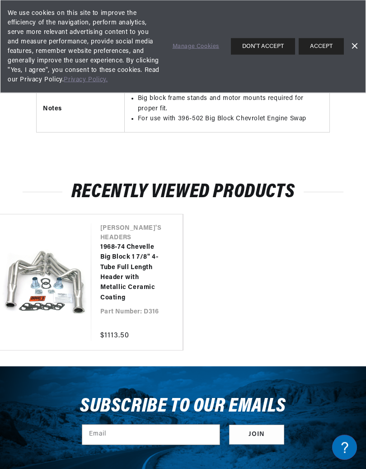
scroll to position [2438, 0]
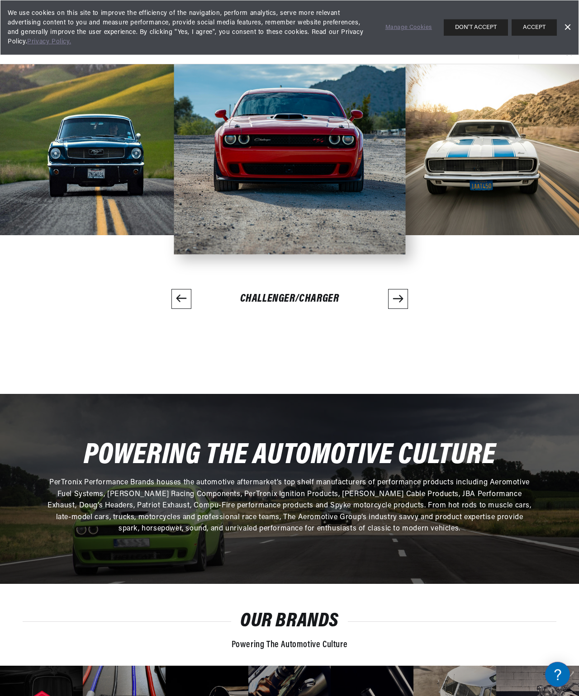
scroll to position [1860, 0]
click at [445, 340] on div "Challenger/Charger" at bounding box center [289, 298] width 579 height 81
click at [404, 304] on icon "Next slide" at bounding box center [398, 298] width 11 height 11
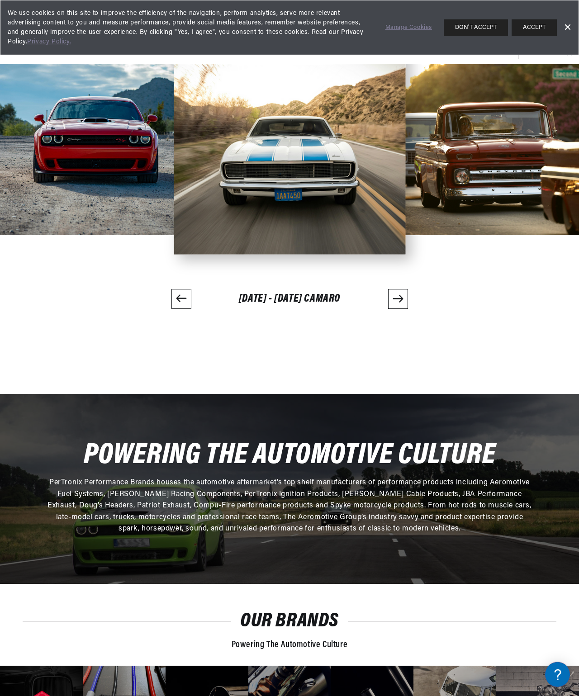
click at [408, 309] on button "Next slide" at bounding box center [398, 299] width 20 height 20
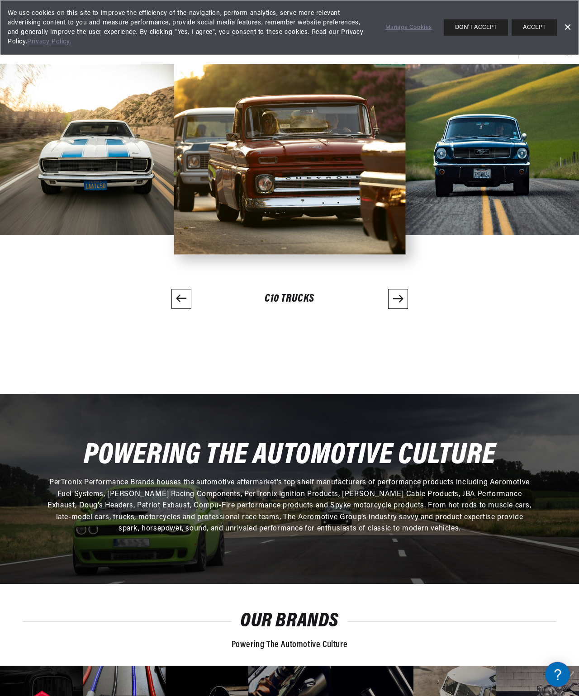
click at [408, 309] on button "Next slide" at bounding box center [398, 299] width 20 height 20
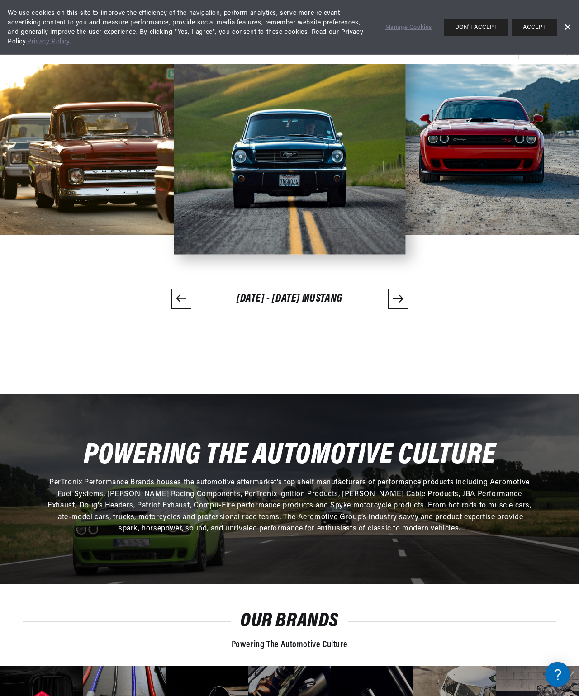
click at [403, 302] on icon "Next slide" at bounding box center [398, 298] width 10 height 7
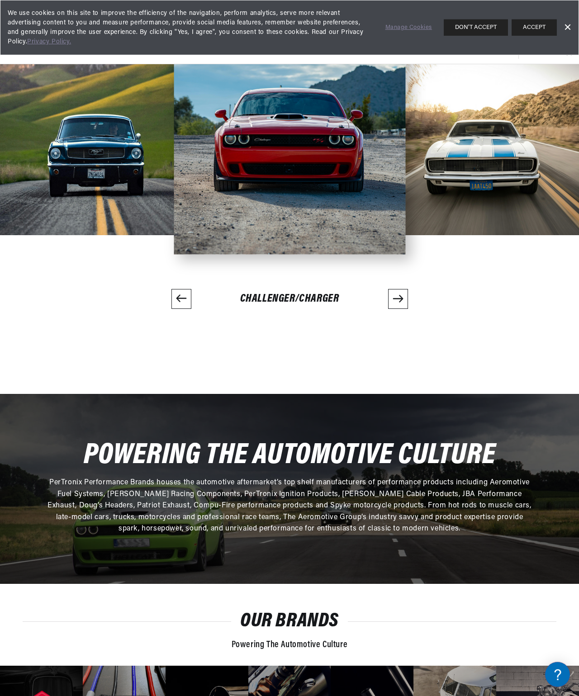
click at [408, 309] on button "Next slide" at bounding box center [398, 299] width 20 height 20
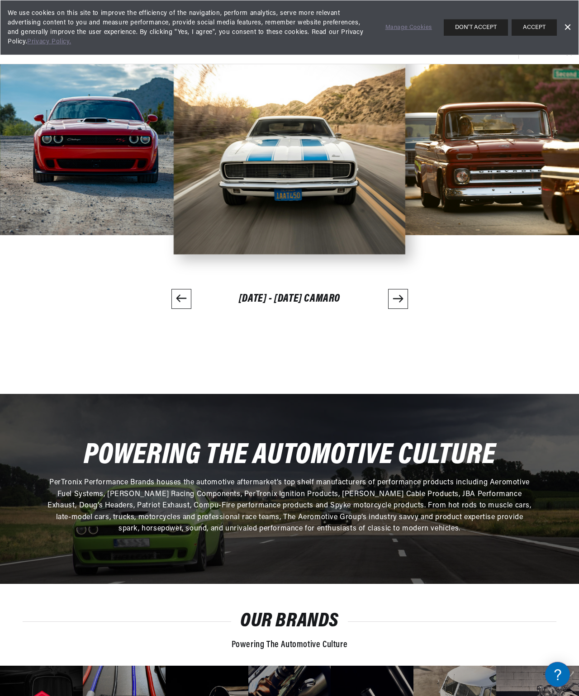
scroll to position [0, 0]
click at [448, 340] on div "1967 - 1981 Camaro" at bounding box center [289, 298] width 579 height 81
click at [408, 309] on button "Next slide" at bounding box center [398, 299] width 20 height 20
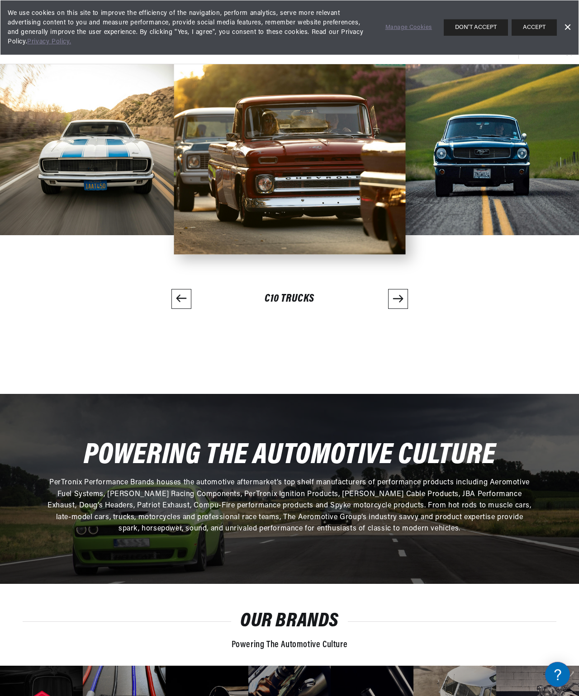
click at [408, 309] on button "Next slide" at bounding box center [398, 299] width 20 height 20
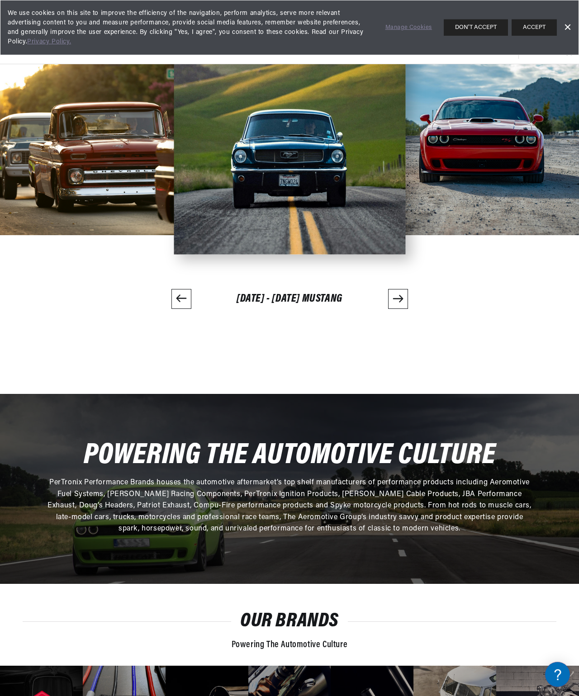
click at [445, 340] on div "1964 - 1973 Mustang" at bounding box center [289, 298] width 579 height 81
click at [408, 309] on button "Next slide" at bounding box center [398, 299] width 20 height 20
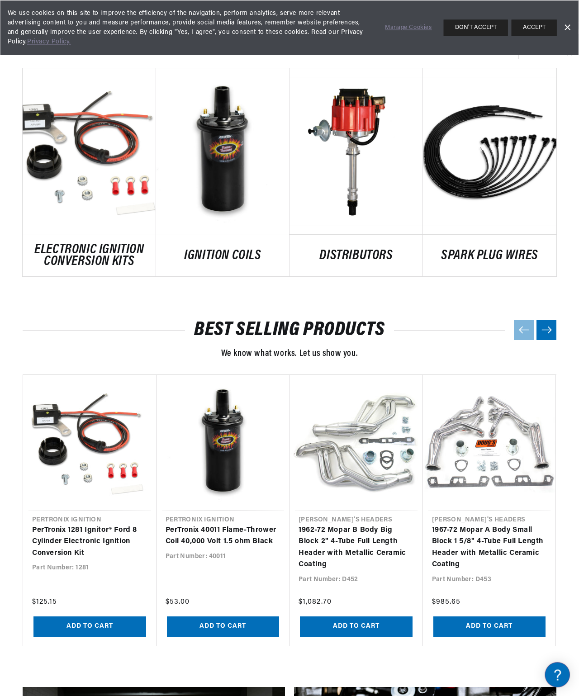
scroll to position [474, 11]
click at [341, 250] on link "DISTRIBUTORS" at bounding box center [356, 256] width 133 height 12
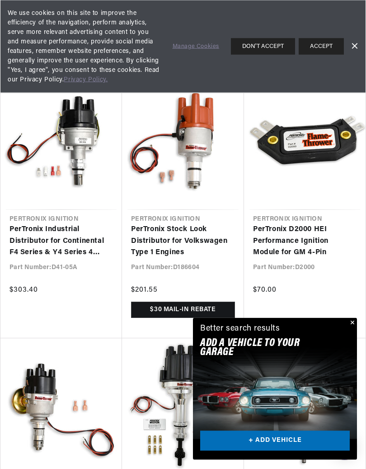
scroll to position [792, 0]
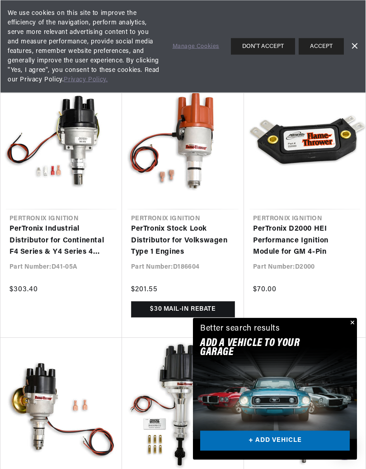
click at [357, 259] on link "PerTronix D2000 HEI Performance Ignition Module for GM 4-Pin" at bounding box center [305, 241] width 104 height 35
